Goal: Information Seeking & Learning: Learn about a topic

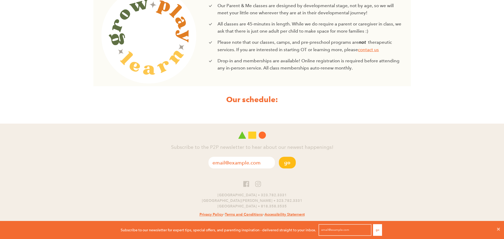
scroll to position [198, 0]
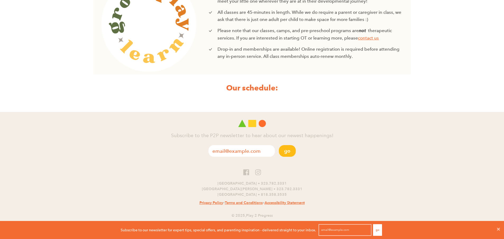
click at [270, 88] on strong "Our schedule:" at bounding box center [252, 88] width 52 height 10
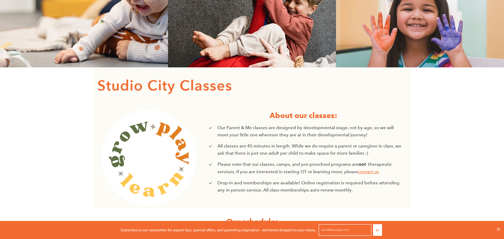
scroll to position [0, 0]
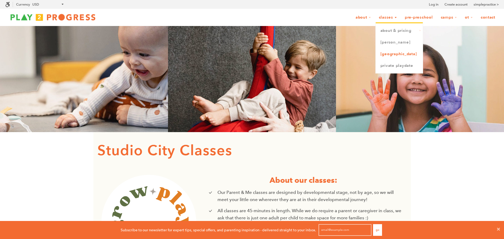
click at [392, 53] on link "[GEOGRAPHIC_DATA]" at bounding box center [399, 54] width 47 height 12
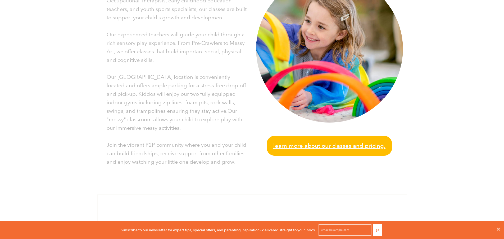
scroll to position [159, 0]
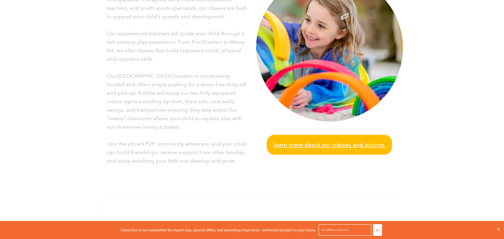
click at [336, 146] on span "Learn more about our classes and pricing." at bounding box center [329, 144] width 112 height 9
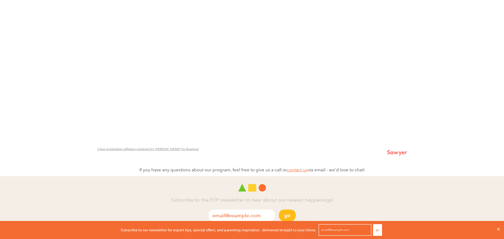
scroll to position [212, 0]
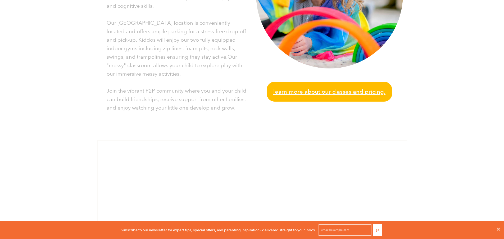
click at [297, 89] on span "Learn more about our classes and pricing." at bounding box center [329, 91] width 112 height 9
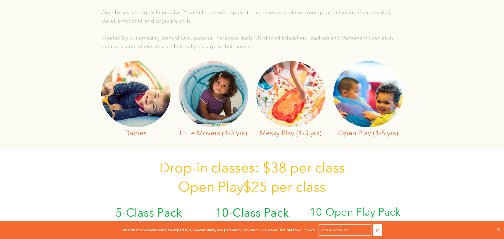
scroll to position [149, 0]
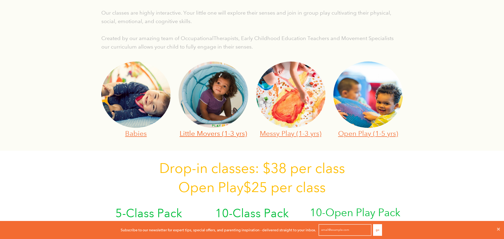
click at [236, 131] on link "Little Movers (1-3 yrs)" at bounding box center [214, 133] width 68 height 8
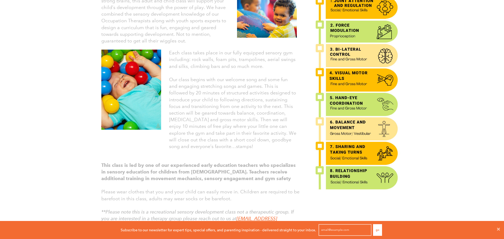
scroll to position [181, 0]
